Goal: Task Accomplishment & Management: Complete application form

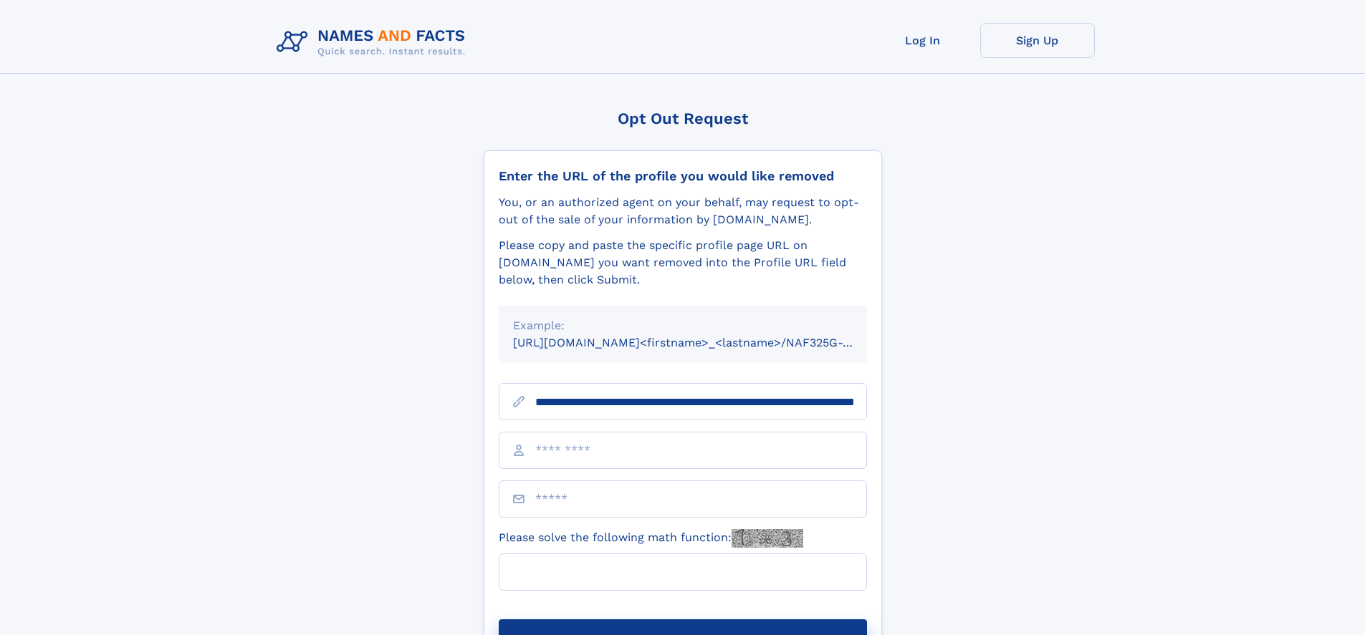
scroll to position [0, 148]
type input "**********"
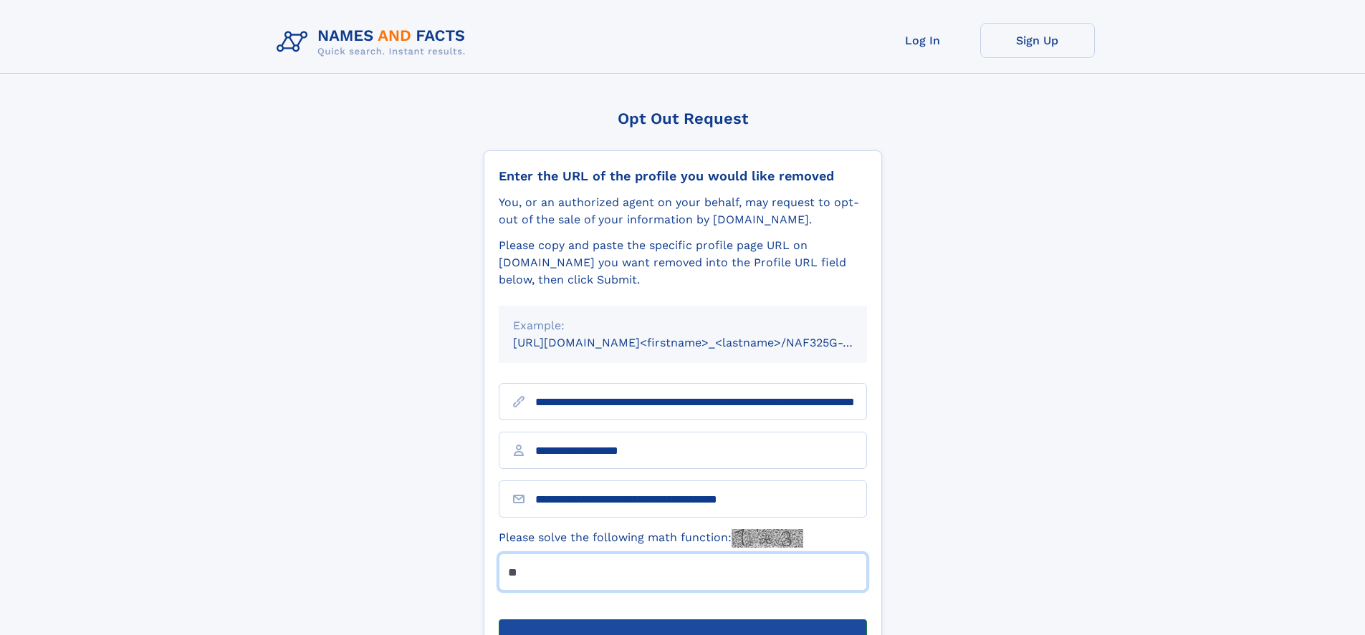
type input "**"
click at [682, 620] on button "Submit Opt Out Request" at bounding box center [683, 643] width 368 height 46
